Goal: Task Accomplishment & Management: Manage account settings

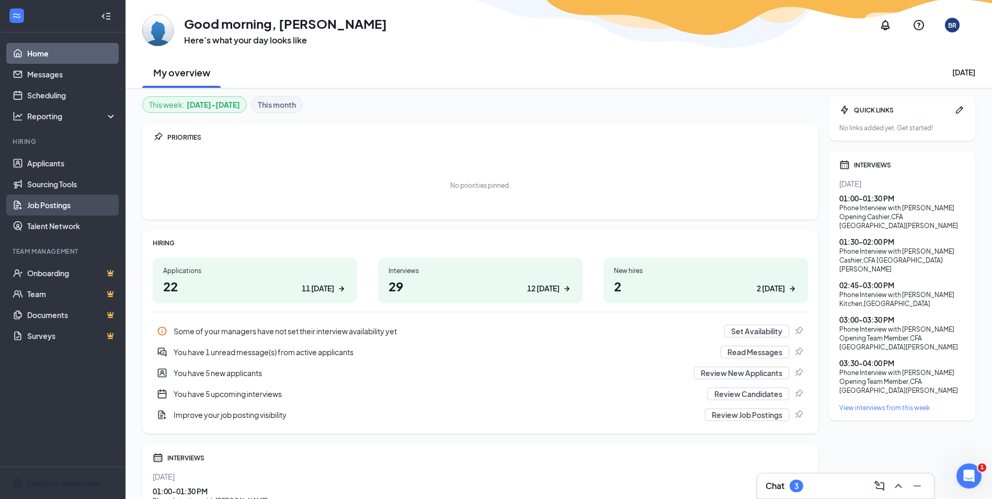
click at [51, 200] on link "Job Postings" at bounding box center [71, 204] width 89 height 21
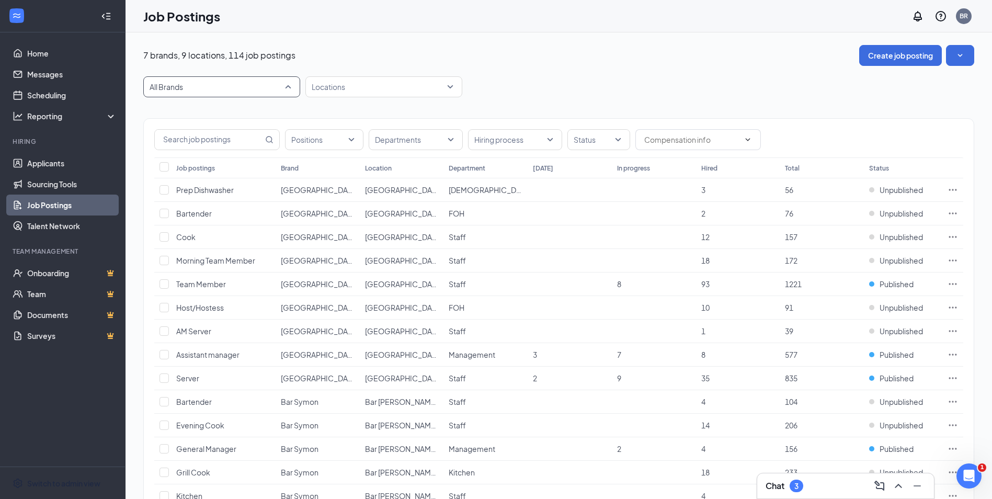
click at [239, 85] on span "All Brands" at bounding box center [217, 87] width 135 height 10
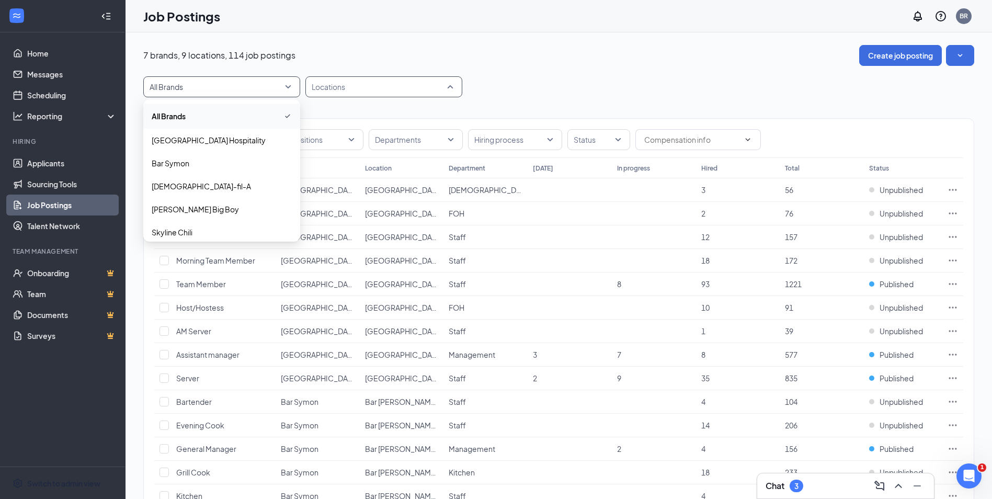
click at [340, 88] on div at bounding box center [378, 86] width 141 height 17
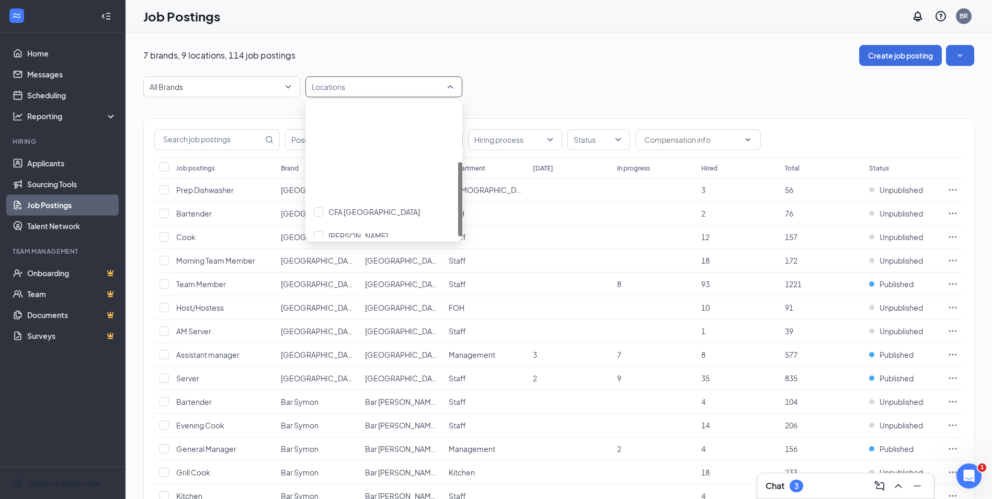
scroll to position [105, 0]
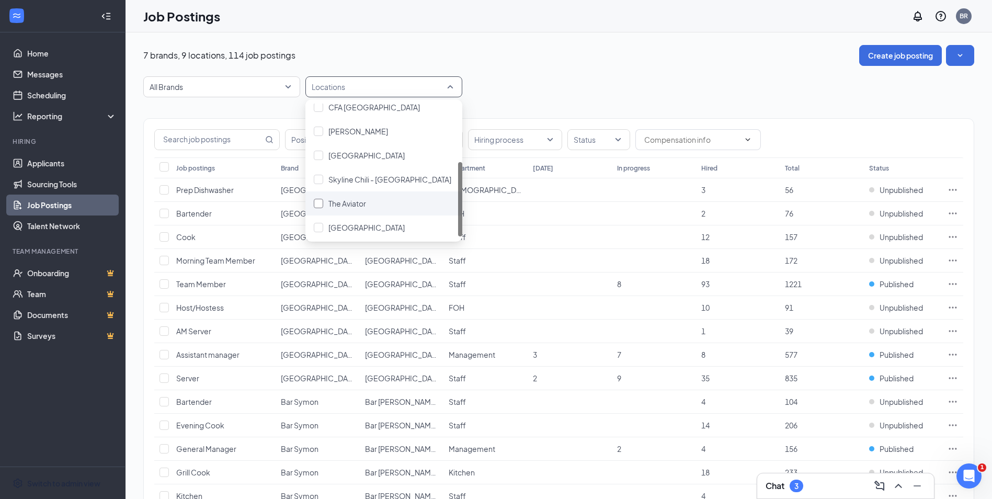
click at [316, 202] on div at bounding box center [318, 203] width 9 height 9
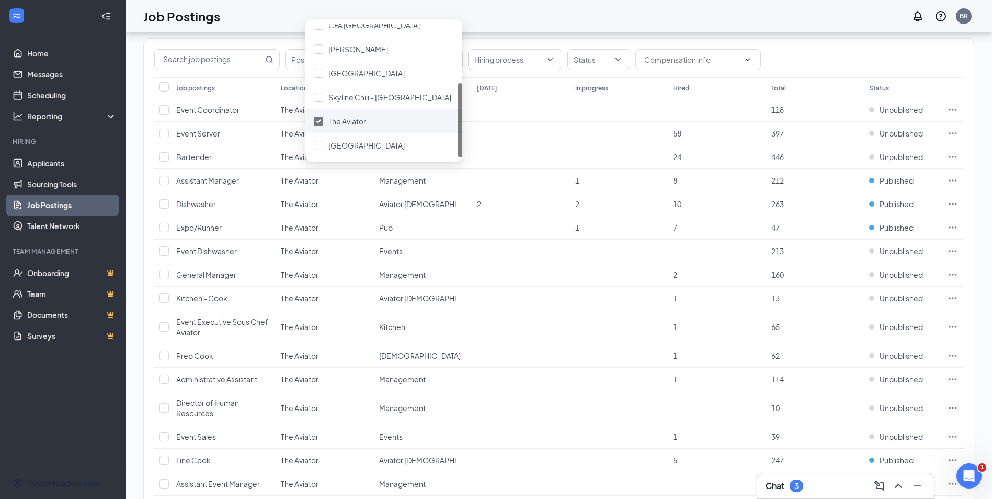
scroll to position [105, 0]
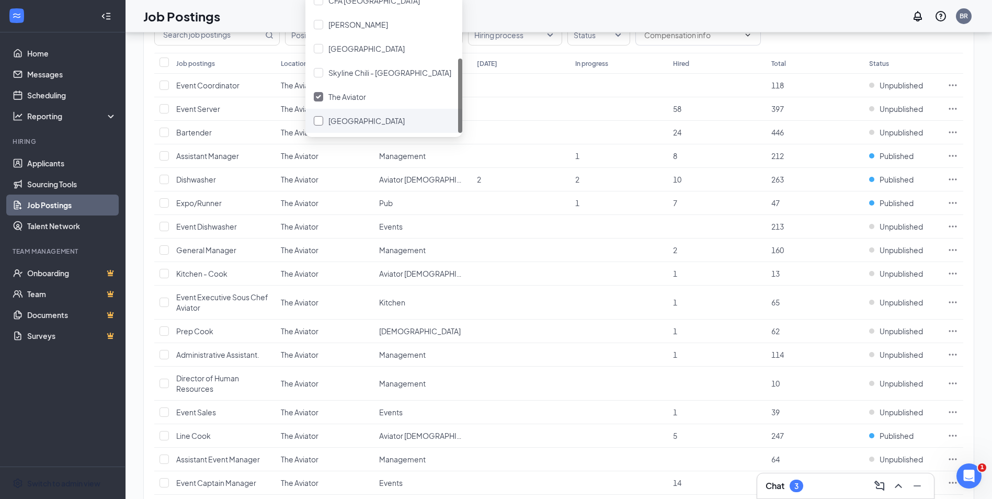
click at [314, 119] on div at bounding box center [318, 120] width 9 height 9
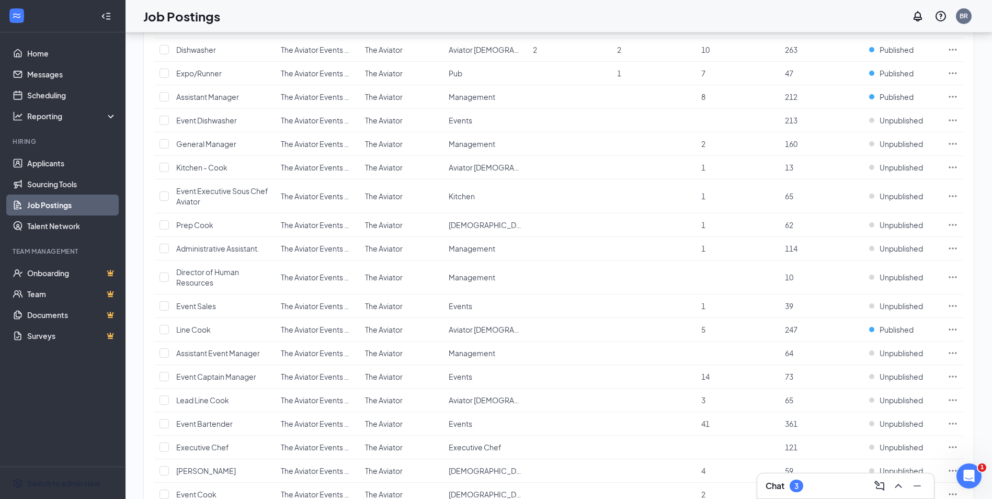
scroll to position [177, 0]
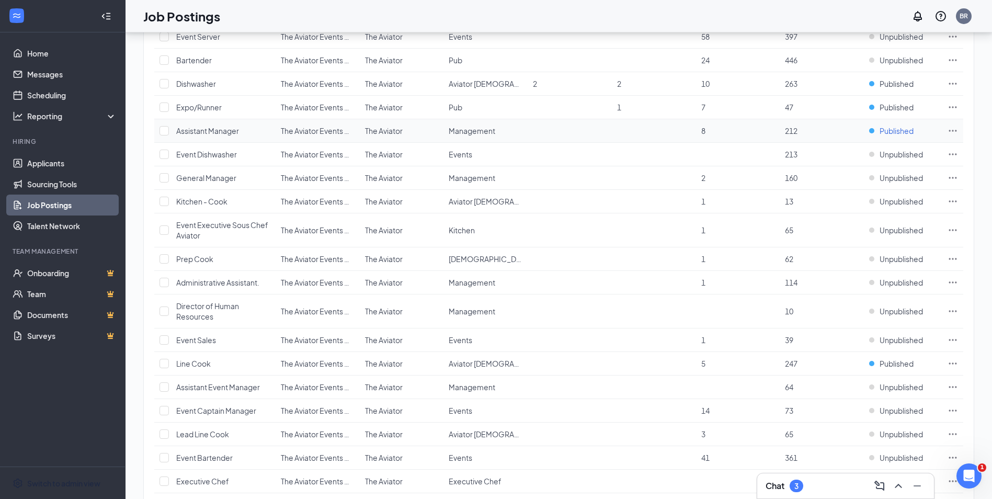
click at [882, 131] on span "Published" at bounding box center [896, 130] width 34 height 10
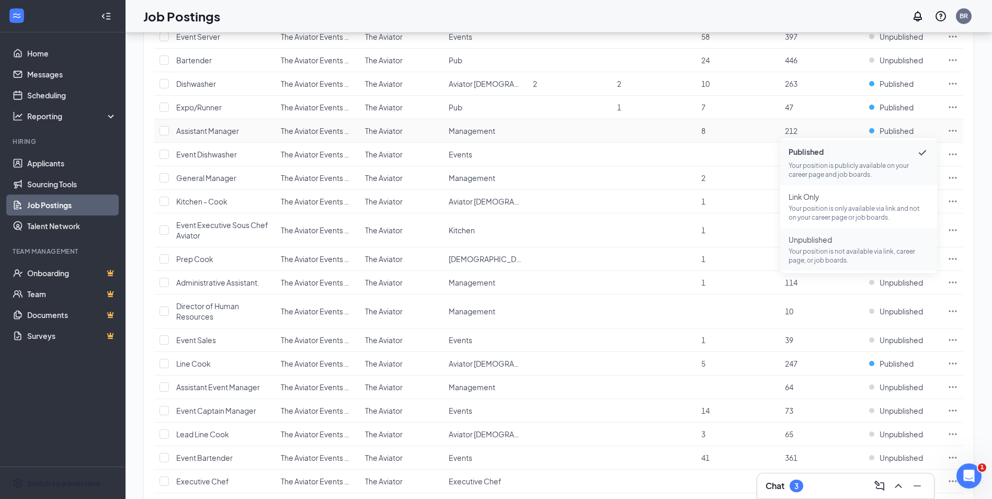
click at [860, 241] on span "Unpublished" at bounding box center [858, 239] width 140 height 10
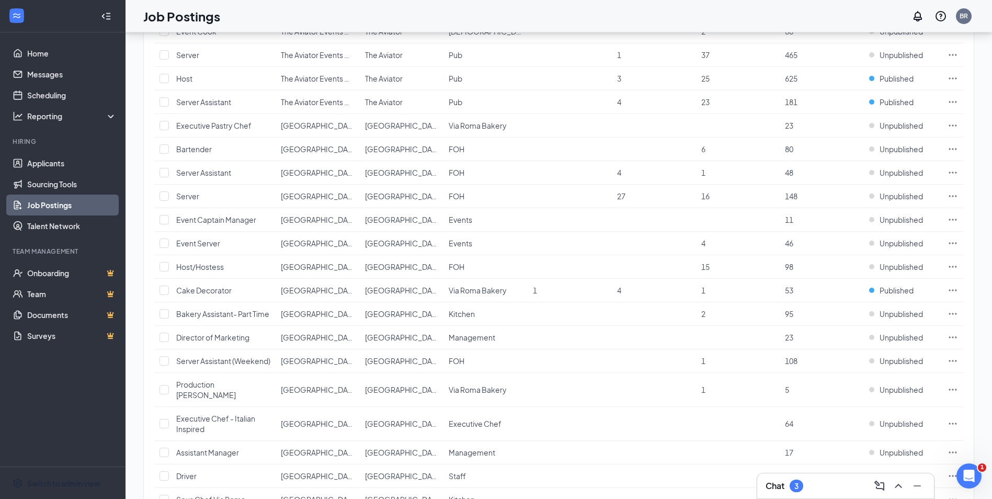
scroll to position [647, 0]
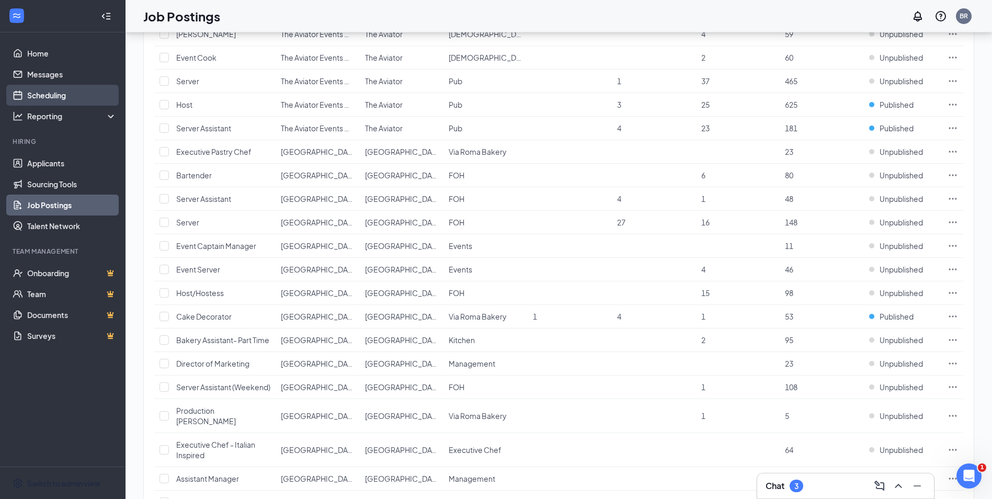
click at [52, 85] on link "Scheduling" at bounding box center [71, 95] width 89 height 21
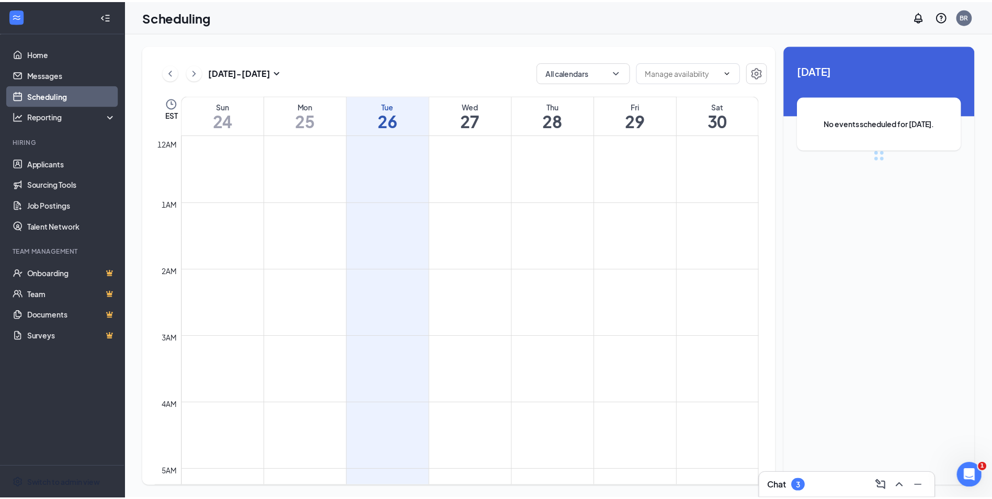
scroll to position [514, 0]
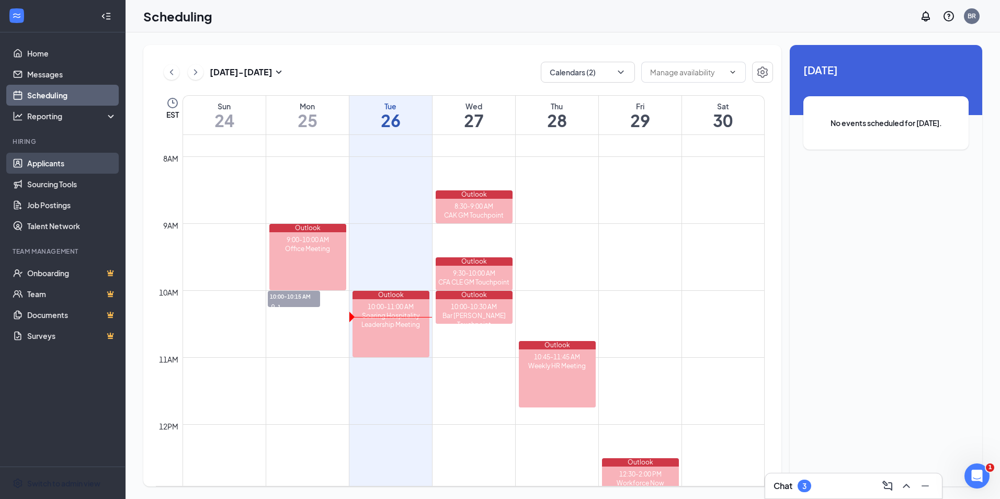
click at [42, 163] on link "Applicants" at bounding box center [71, 163] width 89 height 21
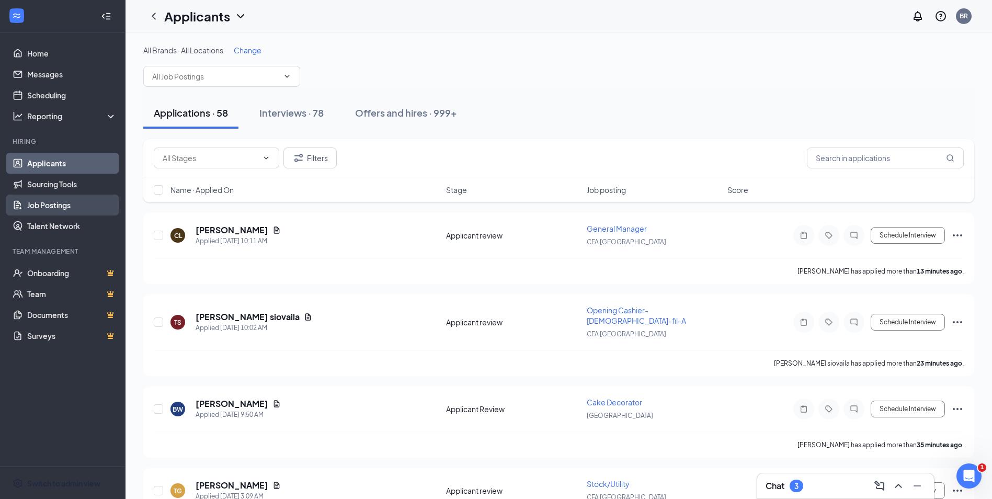
click at [62, 197] on link "Job Postings" at bounding box center [71, 204] width 89 height 21
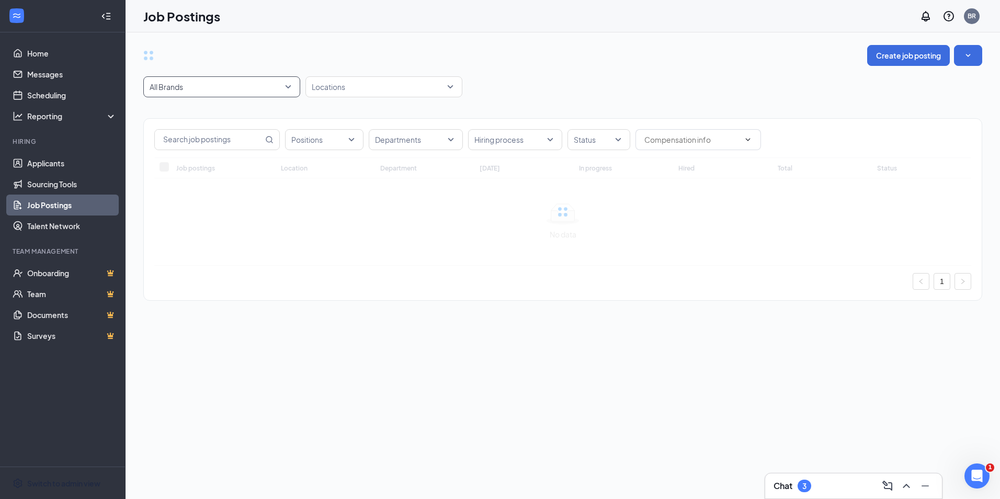
click at [269, 88] on span "All Brands" at bounding box center [217, 87] width 135 height 10
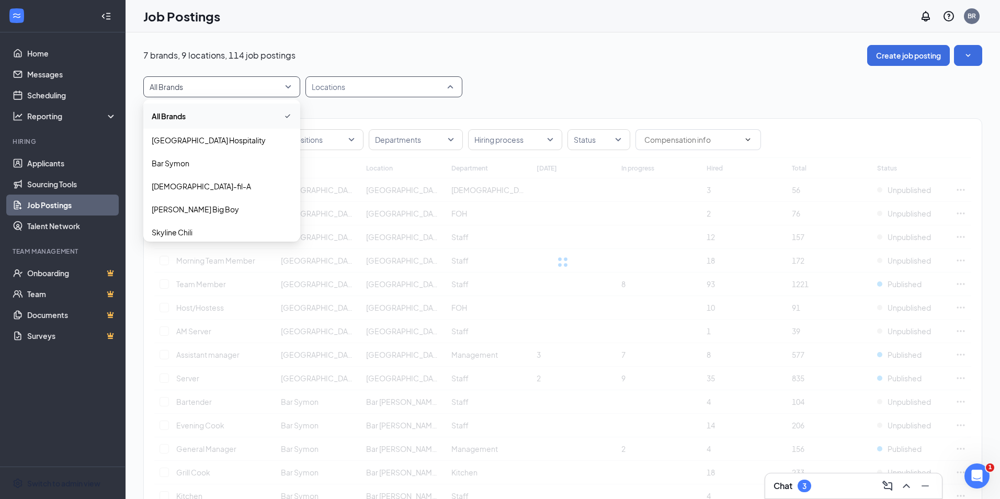
click at [328, 89] on div at bounding box center [378, 86] width 141 height 17
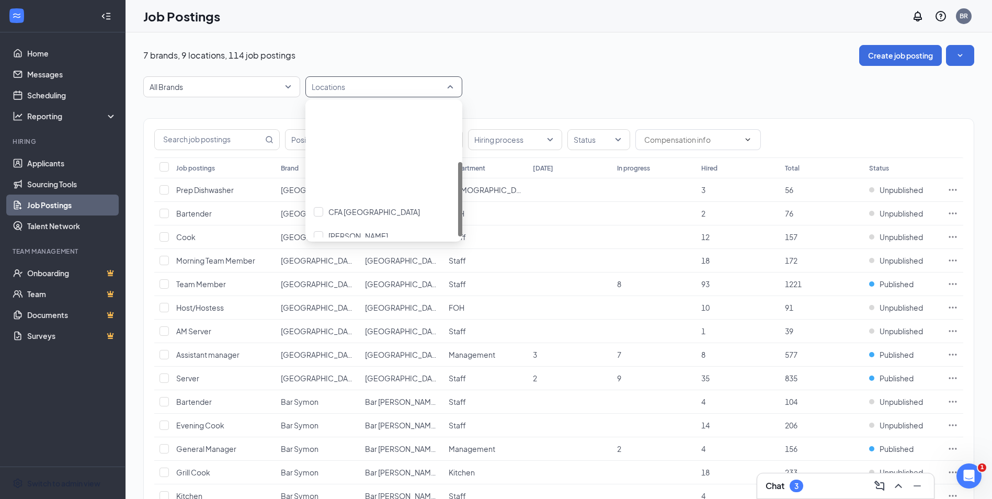
scroll to position [107, 0]
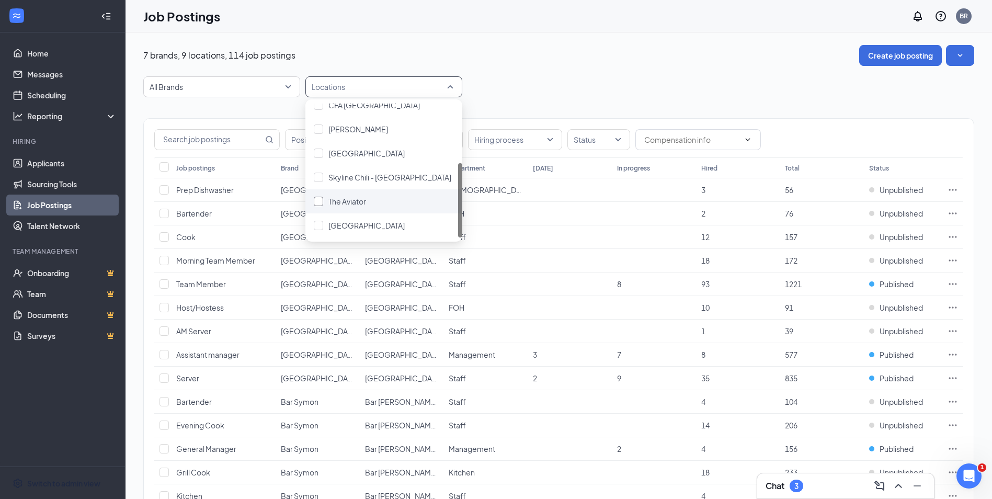
click at [350, 204] on span "The Aviator" at bounding box center [347, 201] width 38 height 9
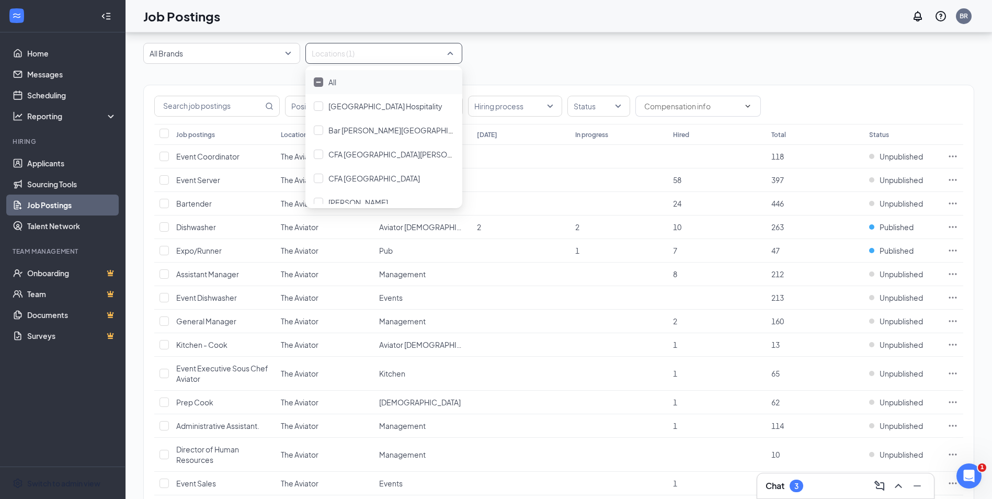
scroll to position [33, 0]
click at [209, 296] on span "Event Dishwasher" at bounding box center [206, 297] width 61 height 9
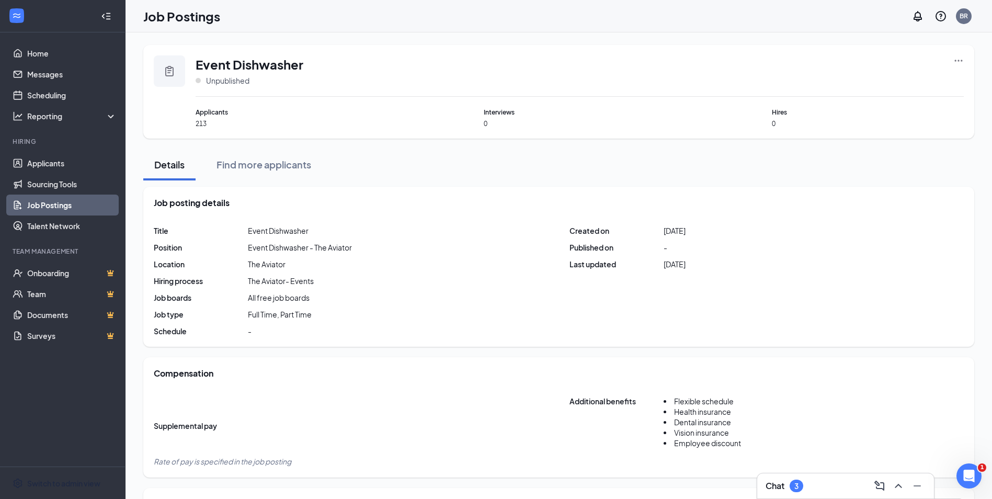
click at [950, 55] on div "Event Dishwasher Unpublished Applicants 213 Interviews 0 Hires 0" at bounding box center [558, 92] width 831 height 94
click at [954, 59] on icon "Ellipses" at bounding box center [958, 60] width 10 height 10
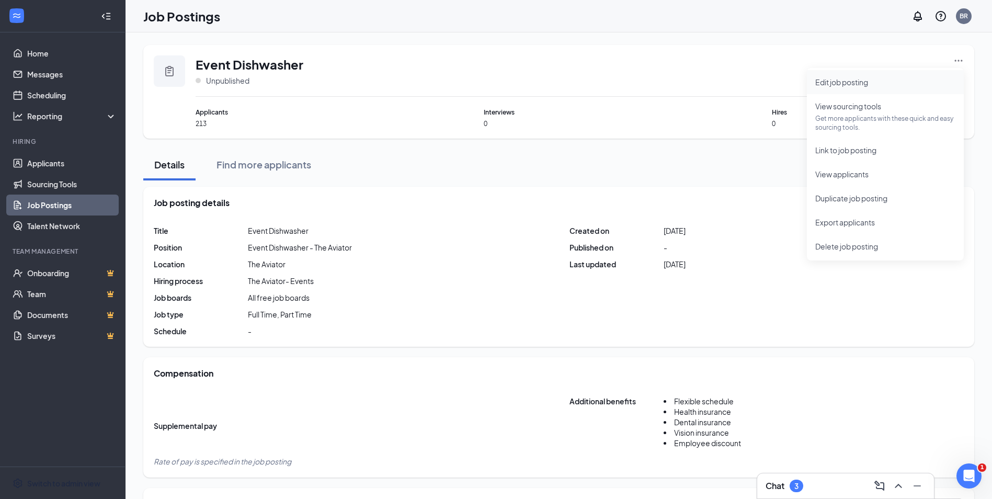
click at [899, 83] on span "Edit job posting" at bounding box center [885, 82] width 140 height 12
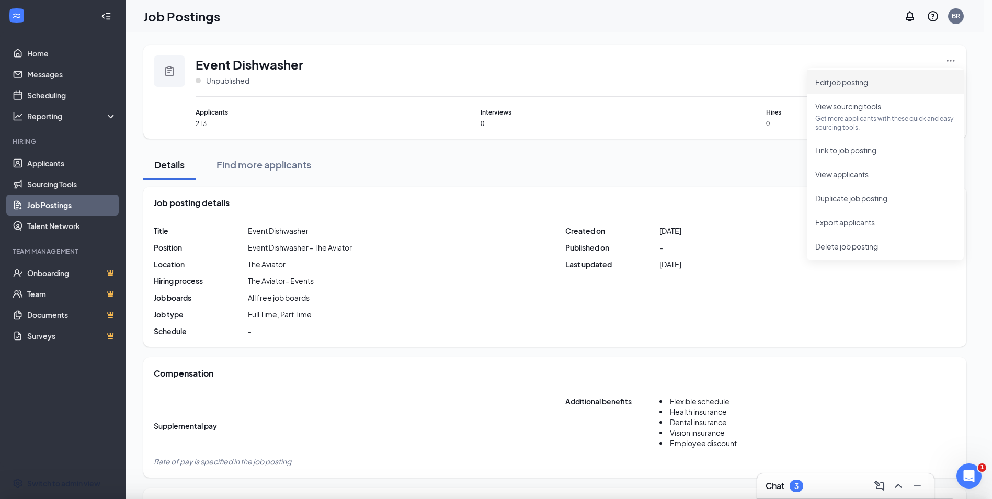
type input "Event Dishwasher"
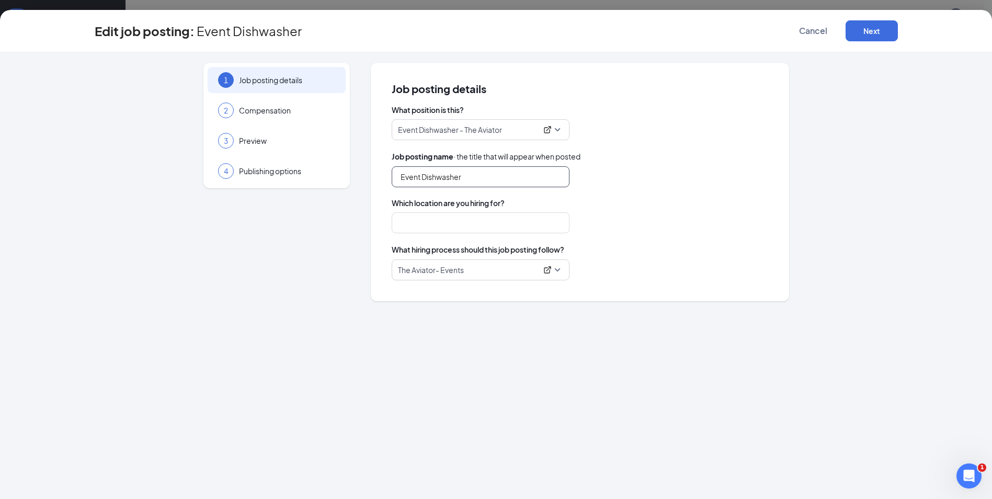
type input "The Aviator"
click at [802, 37] on button "Cancel" at bounding box center [813, 30] width 52 height 21
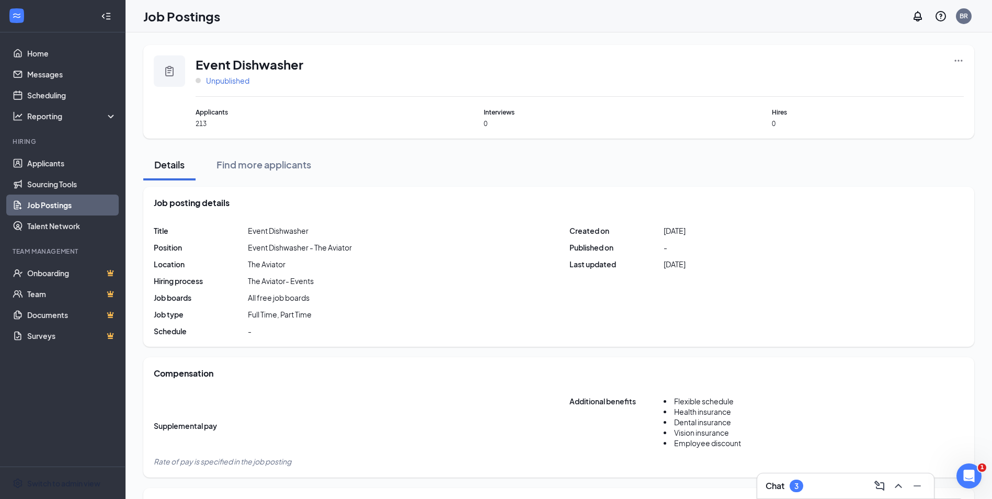
click at [238, 84] on span "Unpublished" at bounding box center [227, 80] width 43 height 10
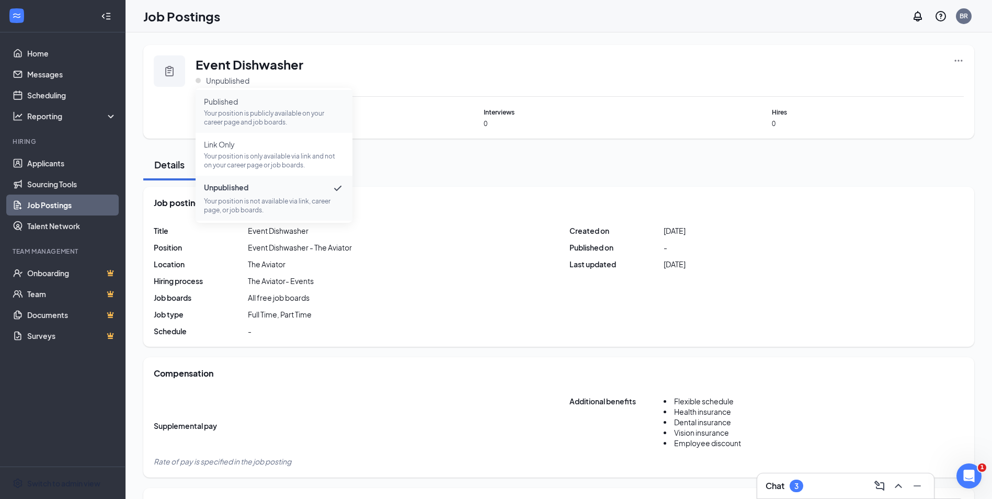
click at [246, 125] on p "Your position is publicly available on your career page and job boards." at bounding box center [274, 118] width 140 height 18
